Goal: Information Seeking & Learning: Learn about a topic

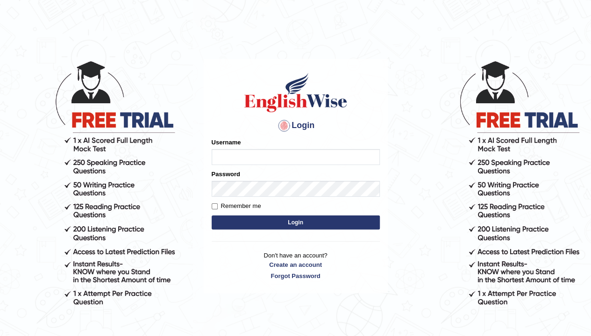
click at [245, 154] on input "Username" at bounding box center [296, 157] width 168 height 16
type input "iamsanjaiz"
click at [237, 209] on label "Remember me" at bounding box center [237, 206] width 50 height 9
click at [218, 209] on input "Remember me" at bounding box center [215, 206] width 6 height 6
checkbox input "true"
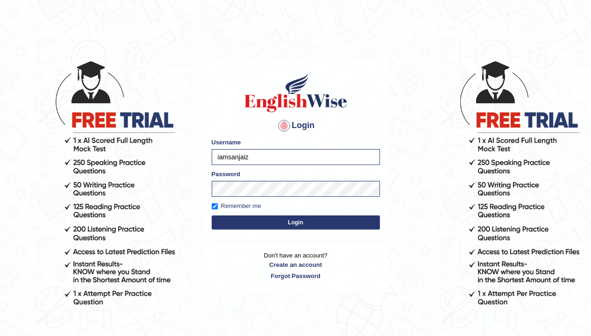
click at [265, 221] on button "Login" at bounding box center [296, 223] width 168 height 14
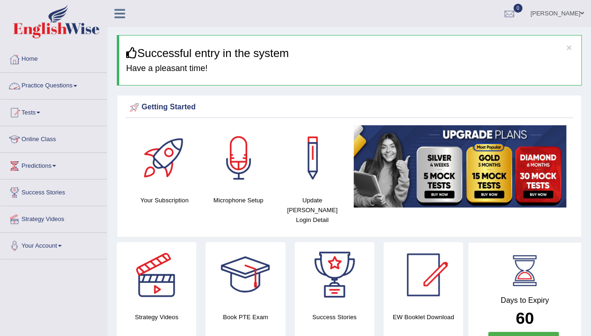
click at [53, 90] on link "Practice Questions" at bounding box center [53, 84] width 107 height 23
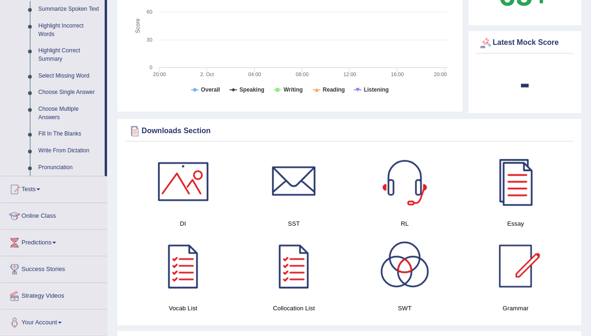
scroll to position [421, 0]
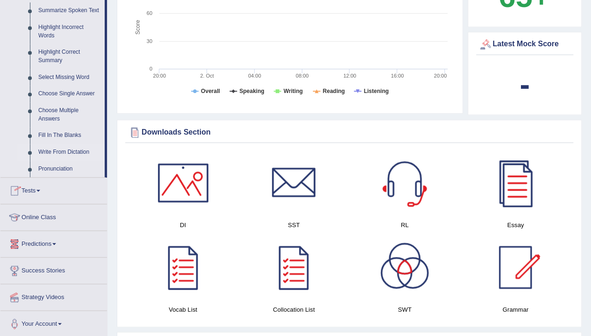
click at [60, 152] on link "Write From Dictation" at bounding box center [69, 152] width 71 height 17
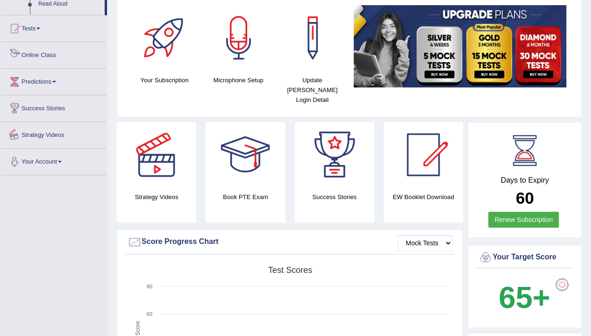
scroll to position [285, 0]
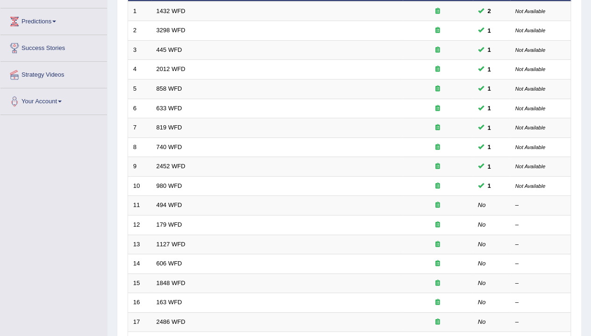
scroll to position [145, 0]
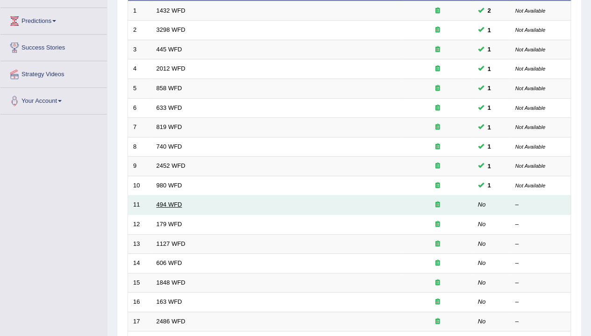
click at [168, 202] on link "494 WFD" at bounding box center [170, 204] width 26 height 7
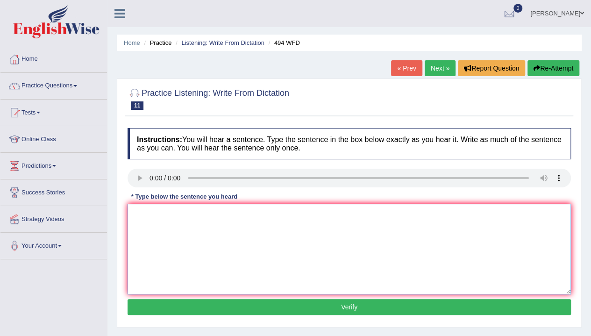
click at [169, 234] on textarea at bounding box center [350, 249] width 444 height 91
drag, startPoint x: 247, startPoint y: 216, endPoint x: 234, endPoint y: 217, distance: 13.6
click at [234, 217] on textarea "The vocabulary that is peculiar in specific field is called" at bounding box center [350, 249] width 444 height 91
click at [212, 156] on h4 "Instructions: You will hear a sentence. Type the sentence in the box below exac…" at bounding box center [350, 143] width 444 height 31
click at [301, 208] on textarea "The vocabulary that is peculiar in specific field is called" at bounding box center [350, 249] width 444 height 91
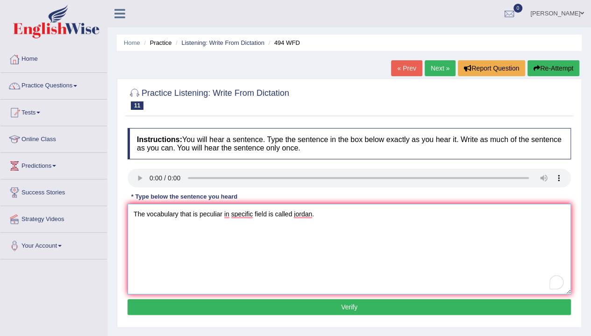
type textarea "The vocabulary that is peculiar in specific field is called jordan."
click at [340, 305] on button "Verify" at bounding box center [350, 307] width 444 height 16
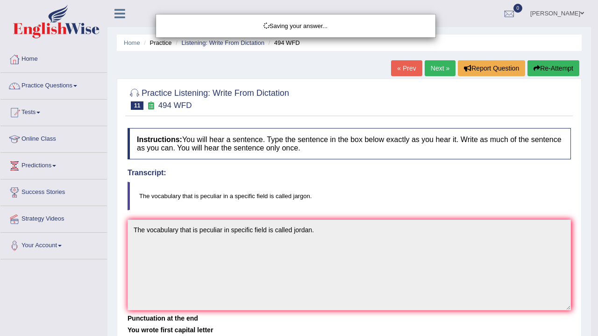
click at [340, 305] on div "Saving your answer..." at bounding box center [299, 168] width 598 height 336
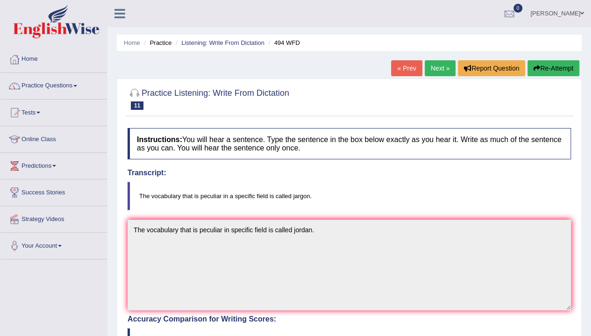
click at [437, 70] on link "Next »" at bounding box center [440, 68] width 31 height 16
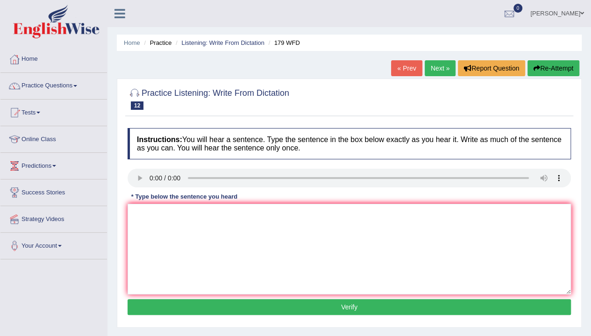
click at [129, 197] on div "Instructions: You will hear a sentence. Type the sentence in the box below exac…" at bounding box center [349, 222] width 448 height 199
click at [171, 211] on textarea at bounding box center [350, 249] width 444 height 91
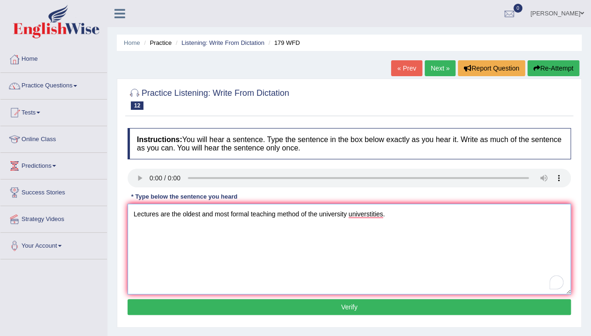
type textarea "Lectures are the oldest and most formal teaching method of the university unive…"
click at [367, 306] on button "Verify" at bounding box center [350, 307] width 444 height 16
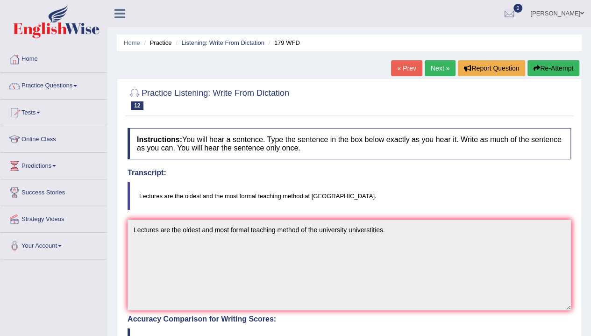
click at [439, 62] on link "Next »" at bounding box center [440, 68] width 31 height 16
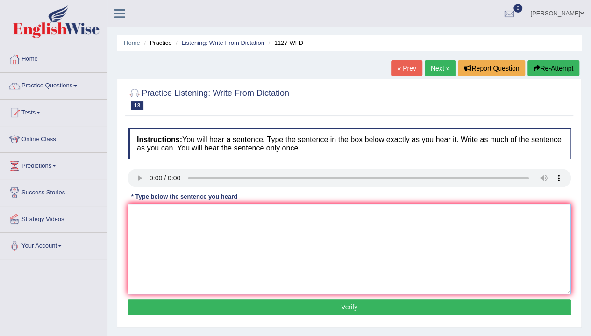
click at [273, 230] on textarea at bounding box center [350, 249] width 444 height 91
type textarea "T"
type textarea "A"
click at [528, 68] on button "Re-Attempt" at bounding box center [554, 68] width 52 height 16
click at [152, 222] on textarea at bounding box center [350, 249] width 444 height 91
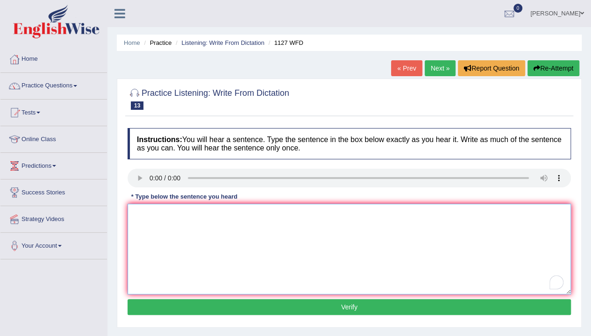
type textarea "z"
click at [192, 213] on textarea "The university degere is required to" at bounding box center [350, 249] width 444 height 91
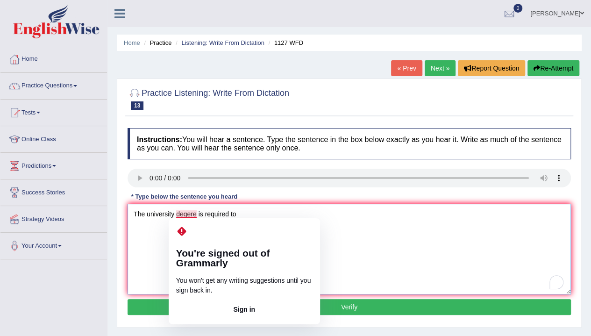
click at [257, 222] on div "You're signed out of Grammarly You won't get any writing suggestions until you …" at bounding box center [244, 271] width 151 height 106
click at [255, 215] on textarea "The university degere is required to" at bounding box center [350, 249] width 444 height 91
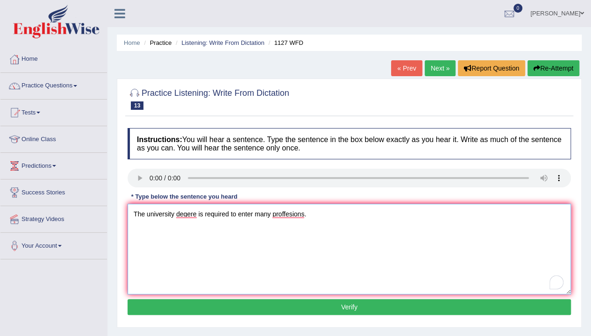
click at [199, 213] on textarea "The university degere is required to enter many proffesions." at bounding box center [350, 249] width 444 height 91
type textarea "The university degere degreee is required to enter many proffesions."
click at [263, 310] on button "Verify" at bounding box center [350, 307] width 444 height 16
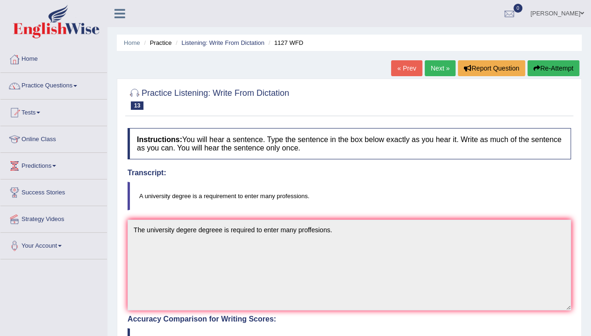
click at [444, 64] on link "Next »" at bounding box center [440, 68] width 31 height 16
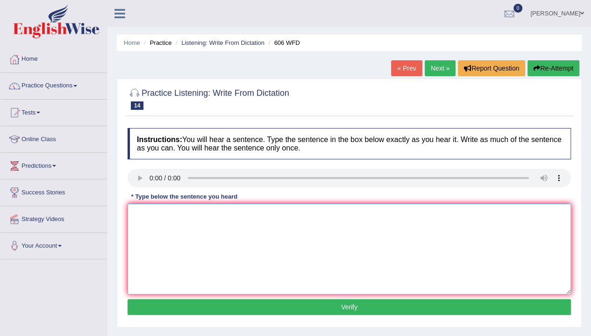
click at [178, 235] on textarea at bounding box center [350, 249] width 444 height 91
click at [185, 214] on textarea "Students was" at bounding box center [350, 249] width 444 height 91
type textarea "Students was"
click at [194, 208] on textarea "Students was" at bounding box center [350, 249] width 444 height 91
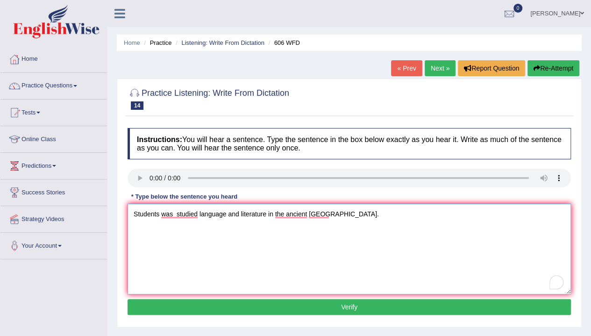
type textarea "Students was studied language and literature in the ancient [GEOGRAPHIC_DATA]."
click at [255, 305] on button "Verify" at bounding box center [350, 307] width 444 height 16
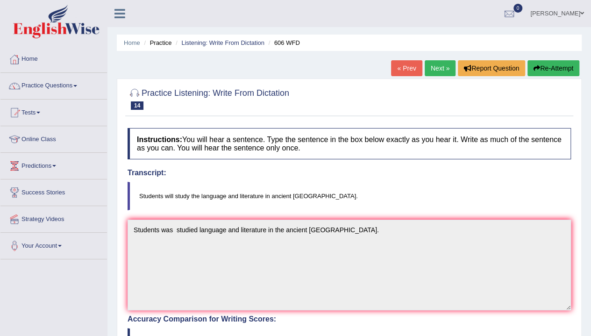
click at [438, 64] on link "Next »" at bounding box center [440, 68] width 31 height 16
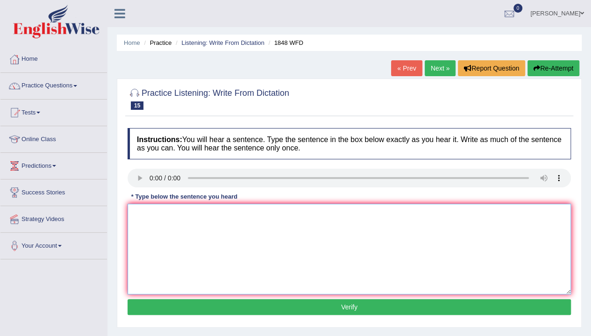
click at [167, 212] on textarea at bounding box center [350, 249] width 444 height 91
type textarea "Students must provide validate information to enrole in this course."
click at [196, 306] on button "Verify" at bounding box center [350, 307] width 444 height 16
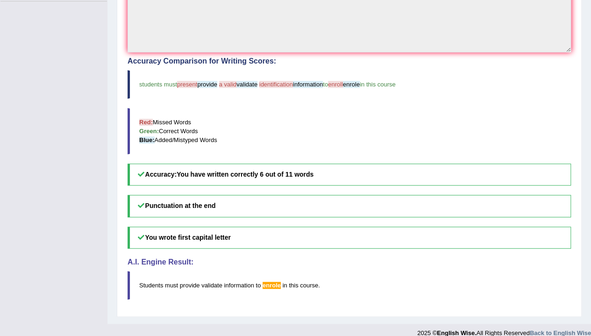
scroll to position [265, 0]
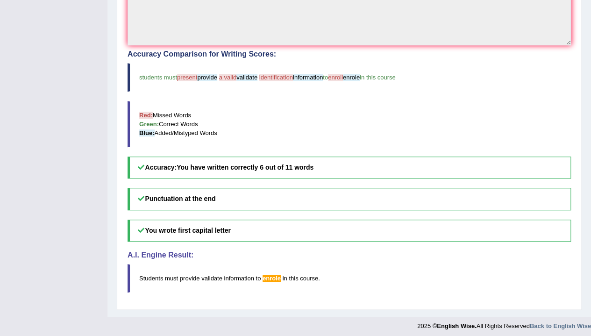
click at [322, 145] on div "Accuracy Comparison for Writing Scores: students must present provide a valid v…" at bounding box center [350, 114] width 444 height 129
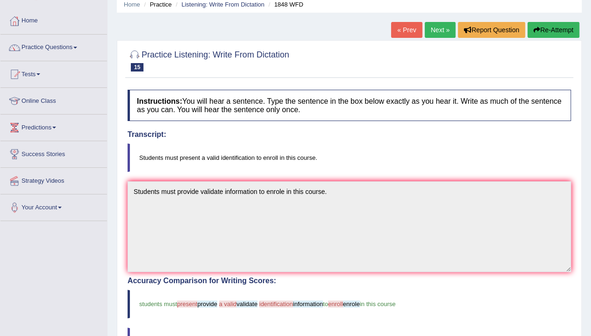
scroll to position [0, 0]
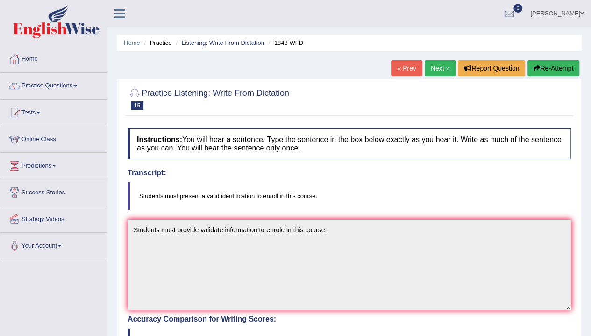
click at [48, 79] on link "Practice Questions" at bounding box center [53, 84] width 107 height 23
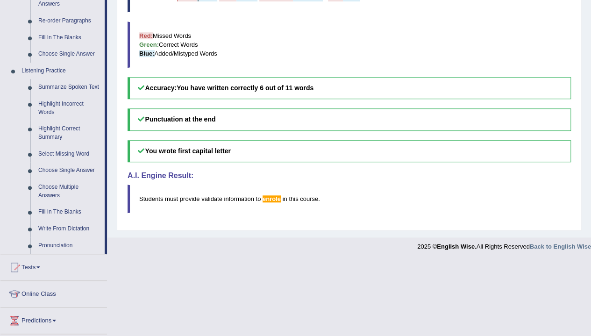
scroll to position [421, 0]
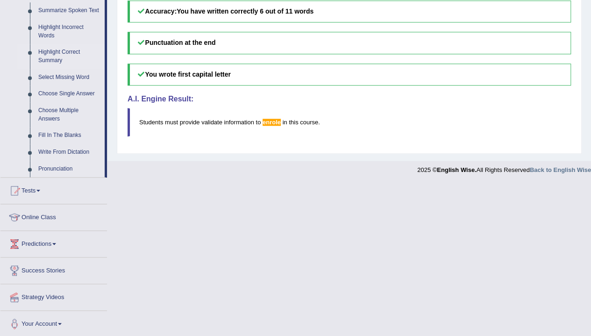
click at [50, 51] on link "Highlight Correct Summary" at bounding box center [69, 56] width 71 height 25
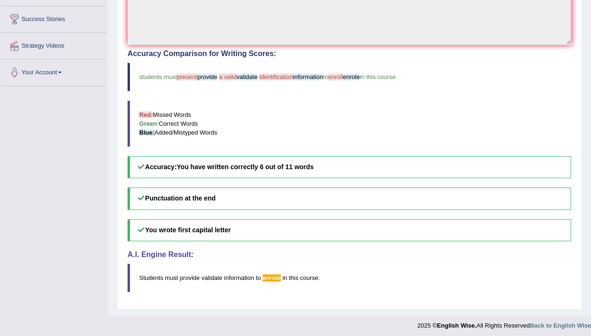
scroll to position [145, 0]
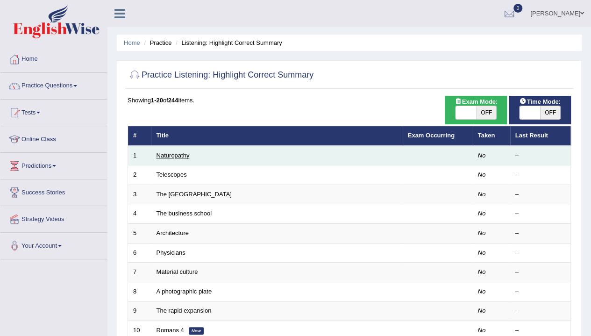
click at [167, 154] on link "Naturopathy" at bounding box center [173, 155] width 33 height 7
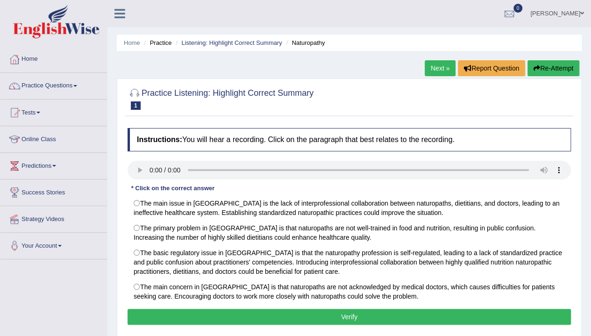
click at [39, 76] on link "Practice Questions" at bounding box center [53, 84] width 107 height 23
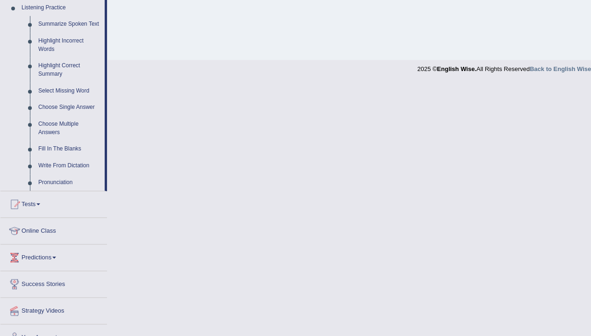
scroll to position [368, 0]
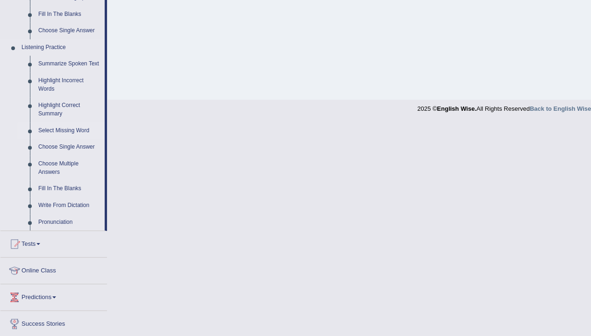
click at [51, 129] on link "Select Missing Word" at bounding box center [69, 130] width 71 height 17
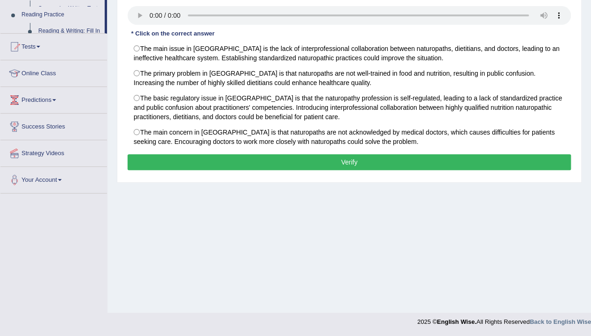
scroll to position [154, 0]
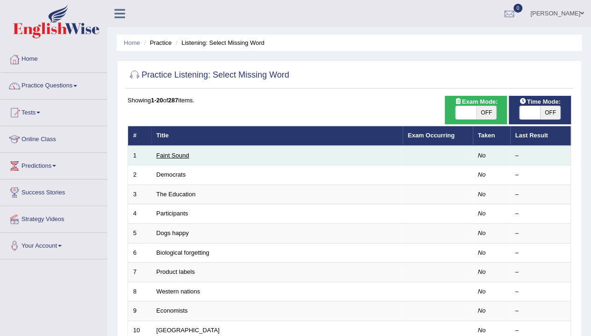
click at [165, 154] on link "Faint Sound" at bounding box center [173, 155] width 33 height 7
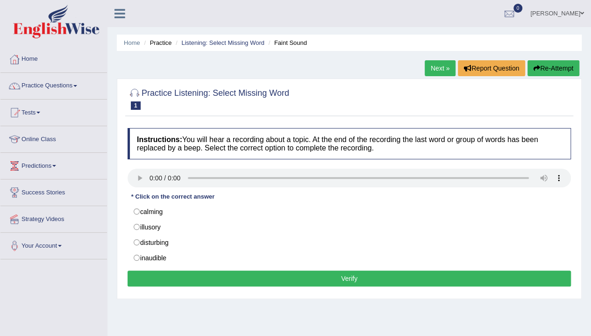
click at [38, 85] on link "Practice Questions" at bounding box center [53, 84] width 107 height 23
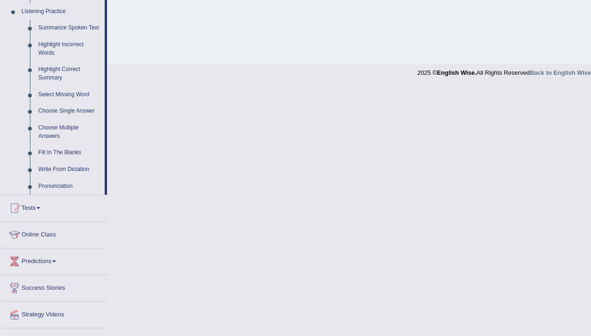
scroll to position [406, 0]
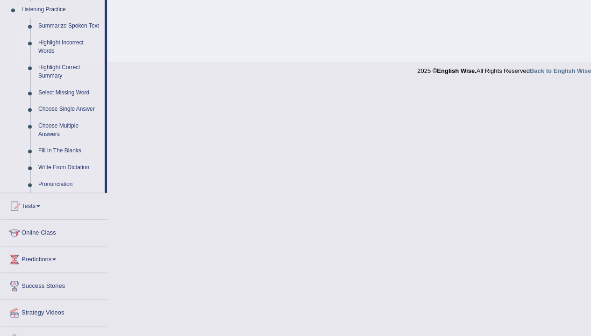
click at [50, 39] on link "Highlight Incorrect Words" at bounding box center [69, 47] width 71 height 25
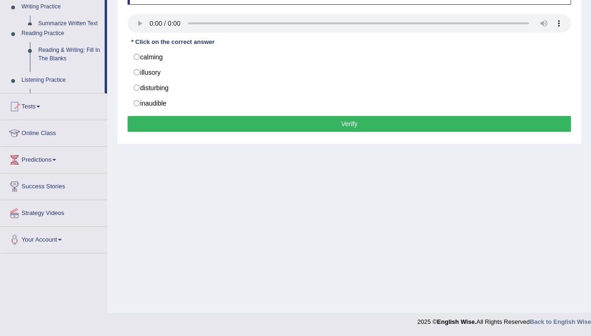
scroll to position [154, 0]
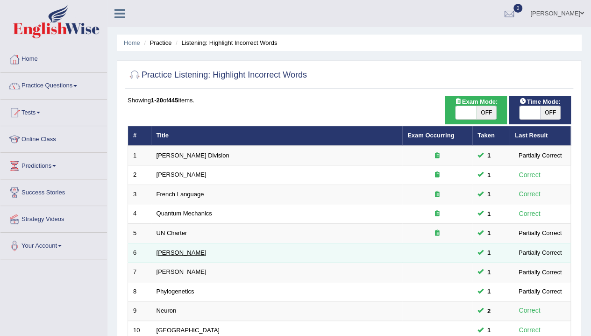
click at [168, 250] on link "[PERSON_NAME]" at bounding box center [182, 252] width 50 height 7
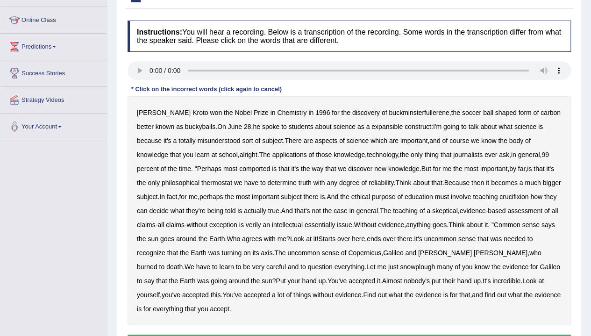
scroll to position [120, 0]
click at [68, 206] on div "Toggle navigation Home Practice Questions Speaking Practice Read Aloud Repeat S…" at bounding box center [295, 134] width 591 height 508
click at [375, 126] on b "expansible" at bounding box center [387, 125] width 31 height 7
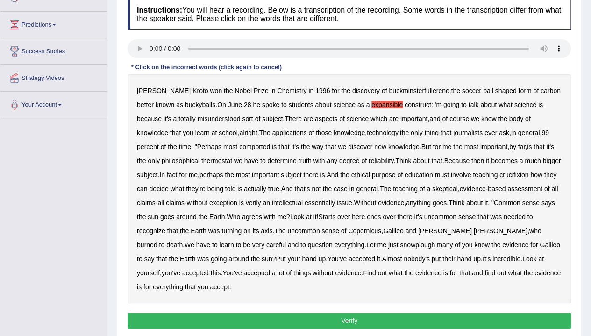
scroll to position [175, 0]
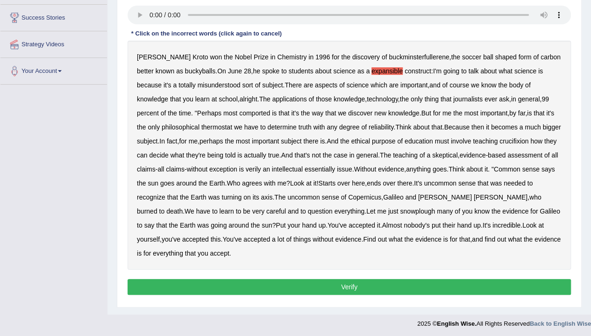
click at [239, 113] on b "comported" at bounding box center [254, 112] width 31 height 7
click at [202, 124] on b "thermostat" at bounding box center [217, 126] width 31 height 7
click at [525, 137] on b "crucifixion" at bounding box center [514, 140] width 29 height 7
click at [261, 169] on b "verily" at bounding box center [253, 169] width 15 height 7
click at [303, 169] on b "intellectual" at bounding box center [287, 169] width 31 height 7
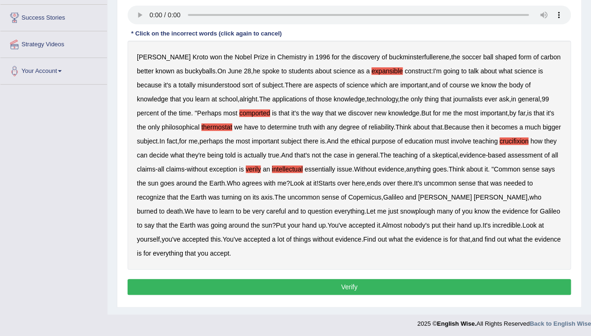
click at [303, 169] on b "intellectual" at bounding box center [287, 169] width 31 height 7
click at [335, 166] on b "essentially" at bounding box center [320, 169] width 30 height 7
click at [400, 212] on b "snowplough" at bounding box center [417, 211] width 35 height 7
click at [346, 288] on button "Verify" at bounding box center [350, 287] width 444 height 16
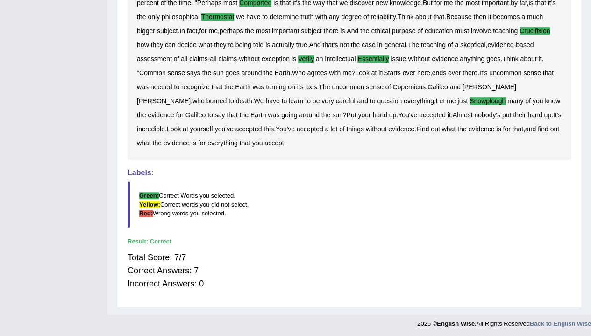
scroll to position [0, 0]
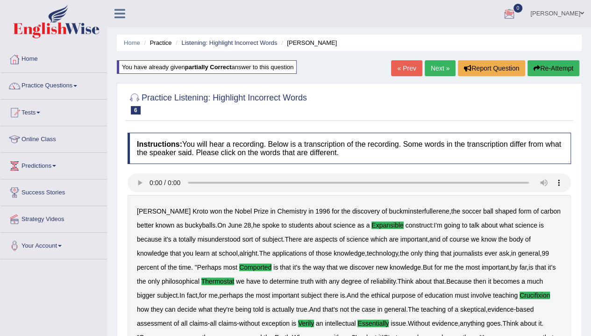
click at [440, 68] on link "Next »" at bounding box center [440, 68] width 31 height 16
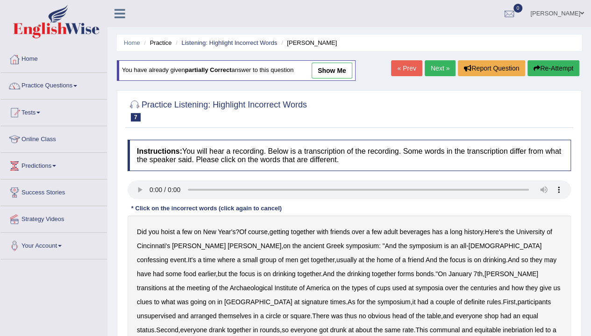
click at [559, 68] on button "Re-Attempt" at bounding box center [554, 68] width 52 height 16
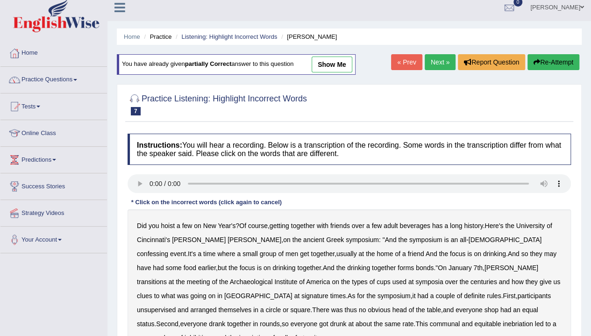
scroll to position [6, 0]
click at [441, 59] on link "Next »" at bounding box center [440, 63] width 31 height 16
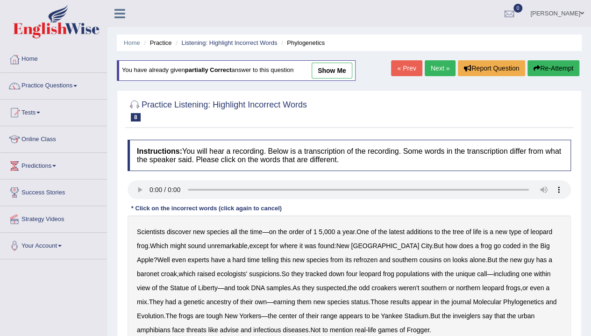
click at [409, 65] on link "« Prev" at bounding box center [406, 68] width 31 height 16
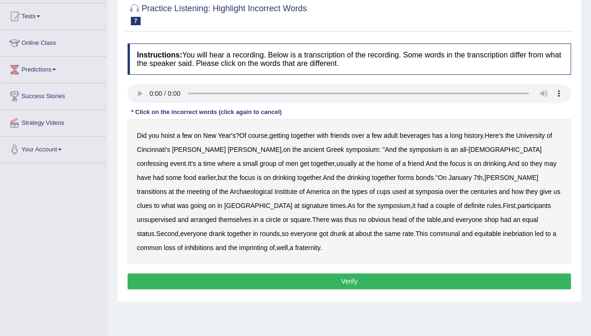
scroll to position [154, 0]
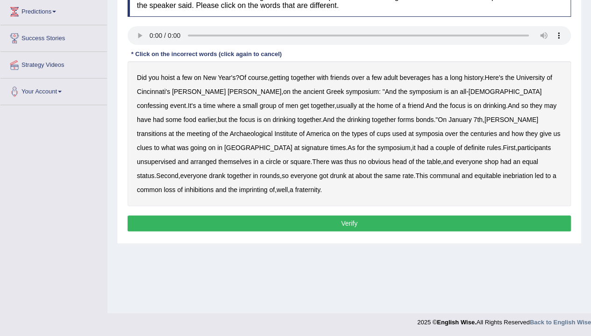
click at [168, 102] on b "confessing" at bounding box center [152, 105] width 31 height 7
click at [167, 130] on b "transitions" at bounding box center [152, 133] width 30 height 7
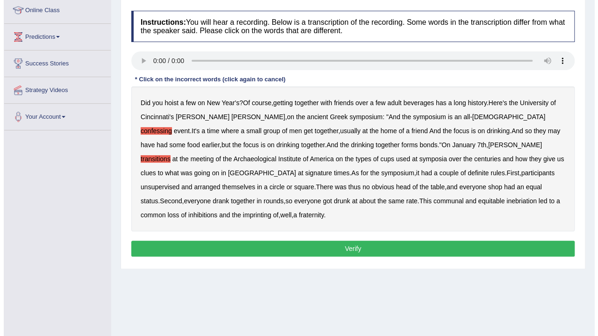
scroll to position [130, 0]
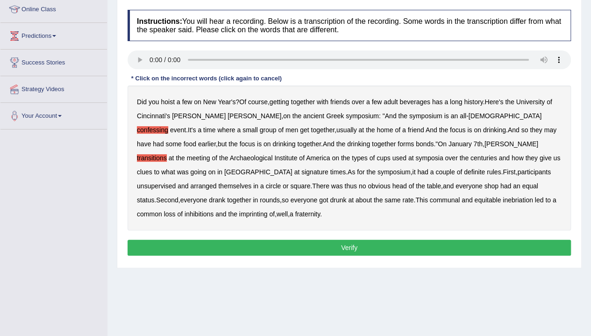
click at [329, 168] on b "signature" at bounding box center [315, 171] width 27 height 7
click at [176, 182] on b "unsupervised" at bounding box center [156, 185] width 39 height 7
click at [380, 240] on button "Verify" at bounding box center [350, 248] width 444 height 16
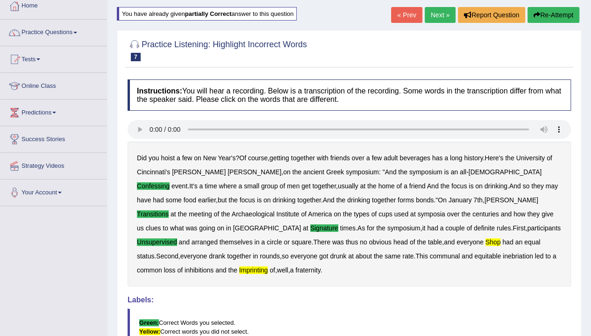
scroll to position [52, 0]
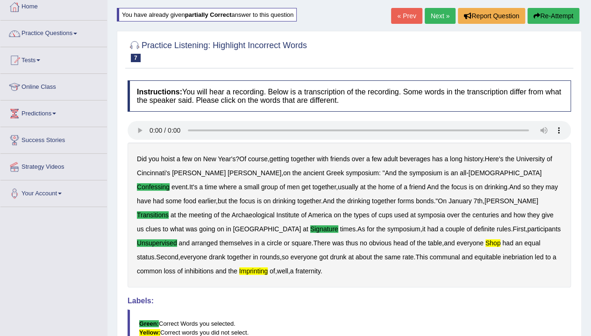
click at [435, 19] on link "Next »" at bounding box center [440, 16] width 31 height 16
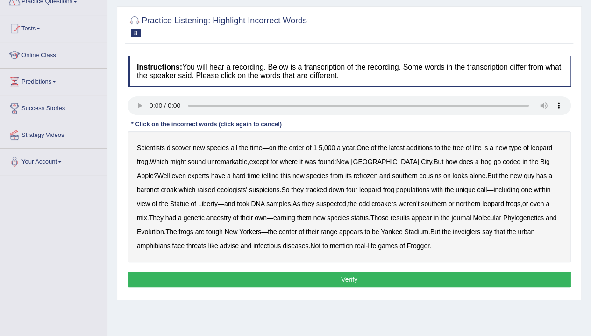
scroll to position [85, 0]
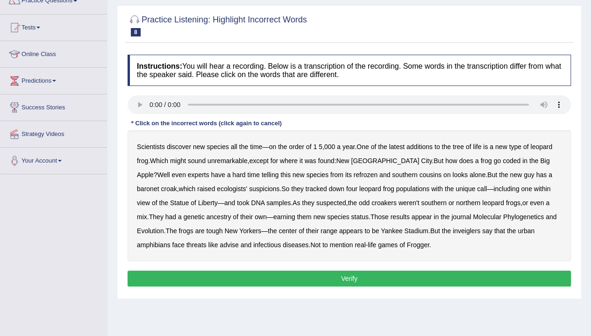
click at [503, 161] on b "coded" at bounding box center [512, 160] width 18 height 7
click at [354, 176] on b "refrozen" at bounding box center [366, 174] width 24 height 7
click at [159, 185] on b "baronet" at bounding box center [148, 188] width 22 height 7
click at [453, 231] on b "inveiglers" at bounding box center [467, 230] width 28 height 7
click at [220, 243] on b "advise" at bounding box center [229, 244] width 19 height 7
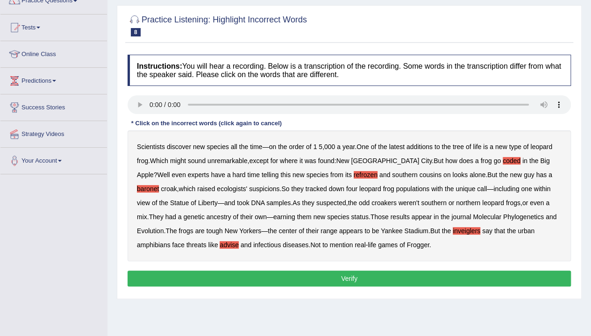
click at [267, 280] on button "Verify" at bounding box center [350, 279] width 444 height 16
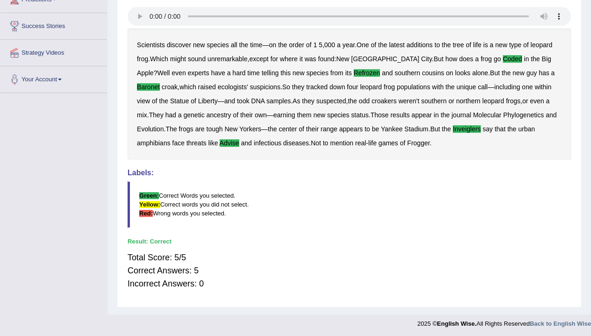
scroll to position [0, 0]
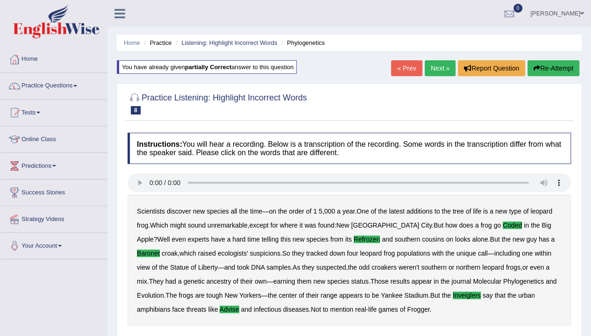
click at [440, 66] on link "Next »" at bounding box center [440, 68] width 31 height 16
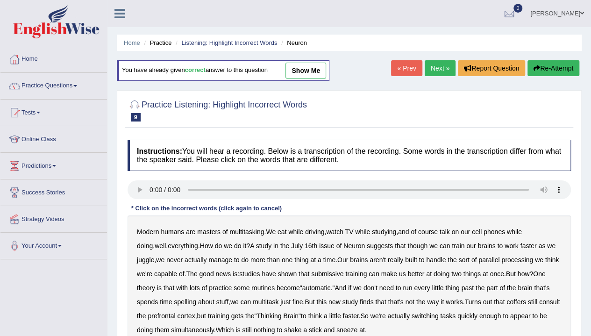
scroll to position [107, 0]
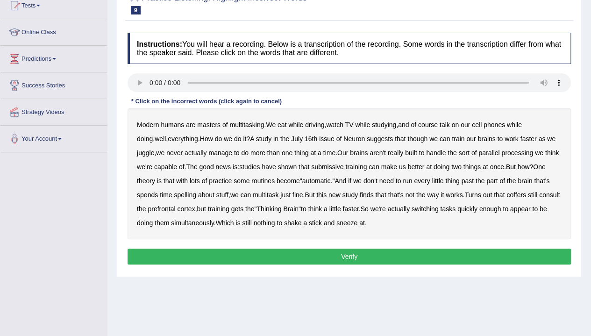
click at [435, 122] on b "course" at bounding box center [428, 124] width 20 height 7
click at [434, 122] on b "course" at bounding box center [428, 124] width 20 height 7
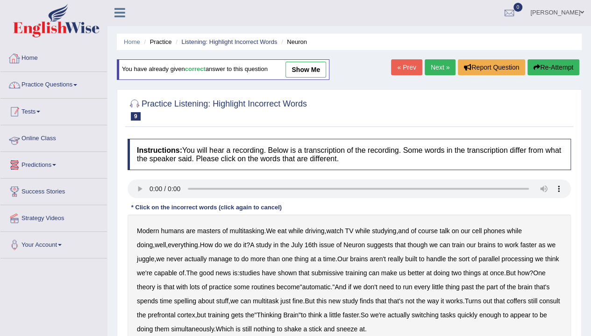
scroll to position [0, 0]
click at [31, 63] on link "Home" at bounding box center [53, 57] width 107 height 23
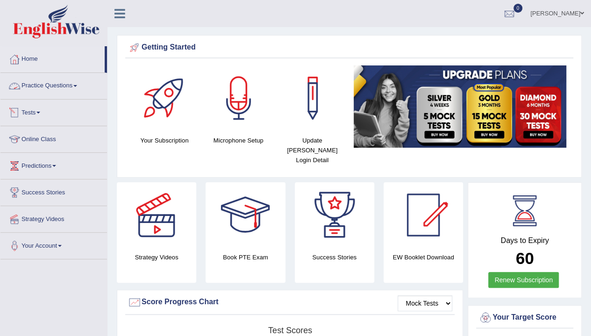
click at [65, 90] on link "Practice Questions" at bounding box center [53, 84] width 107 height 23
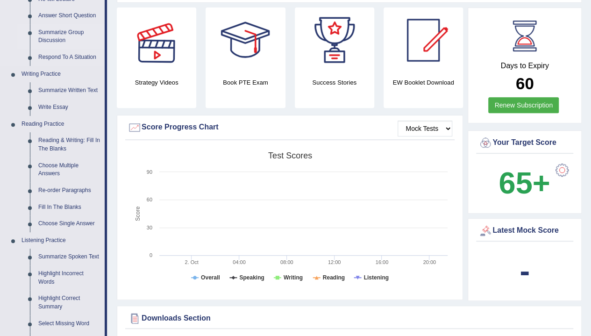
scroll to position [298, 0]
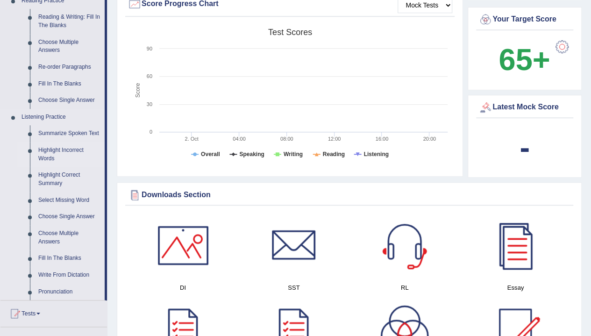
click at [61, 151] on link "Highlight Incorrect Words" at bounding box center [69, 154] width 71 height 25
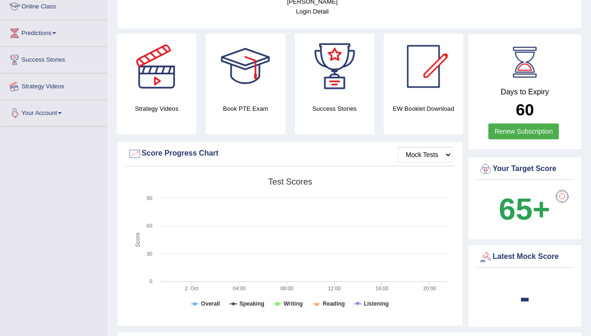
scroll to position [238, 0]
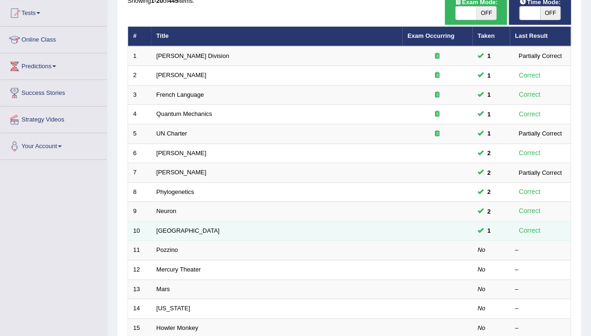
scroll to position [100, 0]
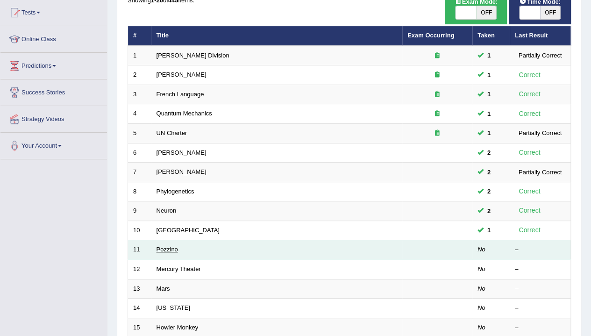
click at [169, 246] on link "Pozzino" at bounding box center [168, 249] width 22 height 7
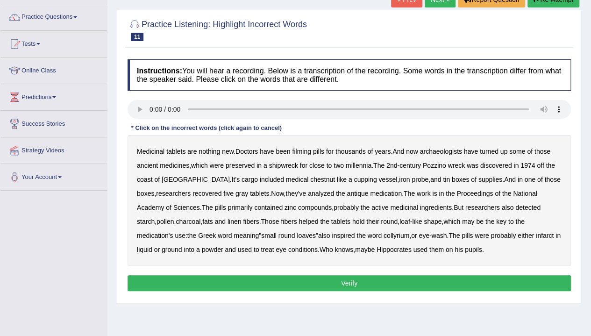
scroll to position [69, 0]
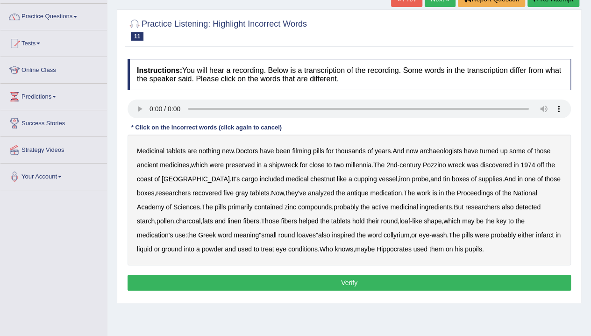
click at [269, 174] on div "Medicinal tablets are nothing new . Doctors have been filming pills for thousan…" at bounding box center [350, 200] width 444 height 131
click at [310, 178] on b "chestnut" at bounding box center [322, 178] width 25 height 7
click at [443, 180] on b "tin" at bounding box center [446, 178] width 7 height 7
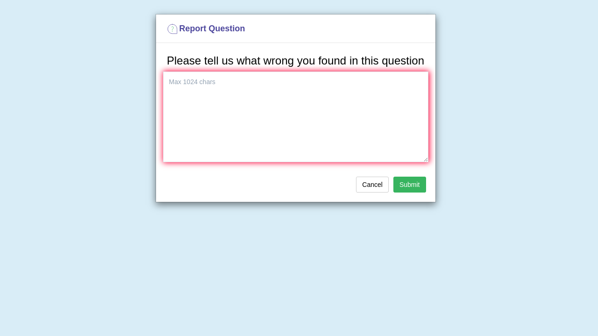
click at [414, 179] on button "Submit" at bounding box center [410, 185] width 33 height 16
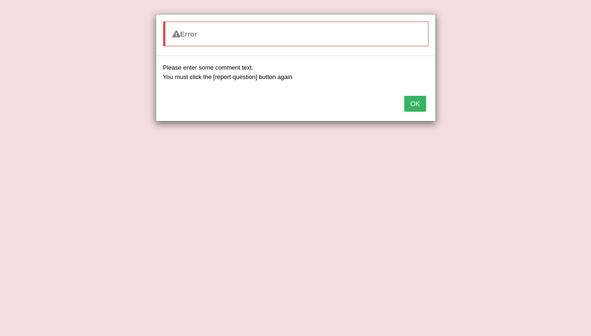
click at [419, 101] on button "OK" at bounding box center [415, 104] width 22 height 16
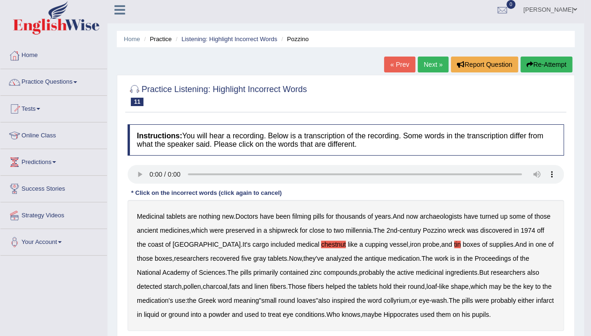
scroll to position [7, 0]
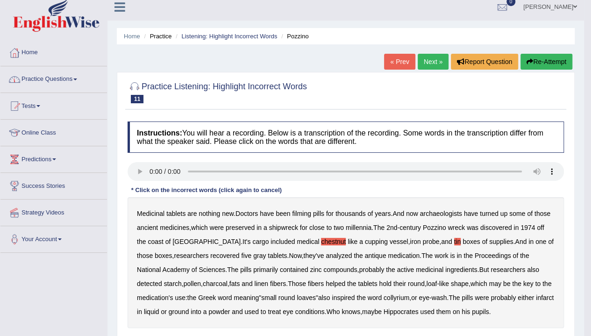
click at [30, 56] on link "Home" at bounding box center [53, 51] width 107 height 23
